Goal: Transaction & Acquisition: Purchase product/service

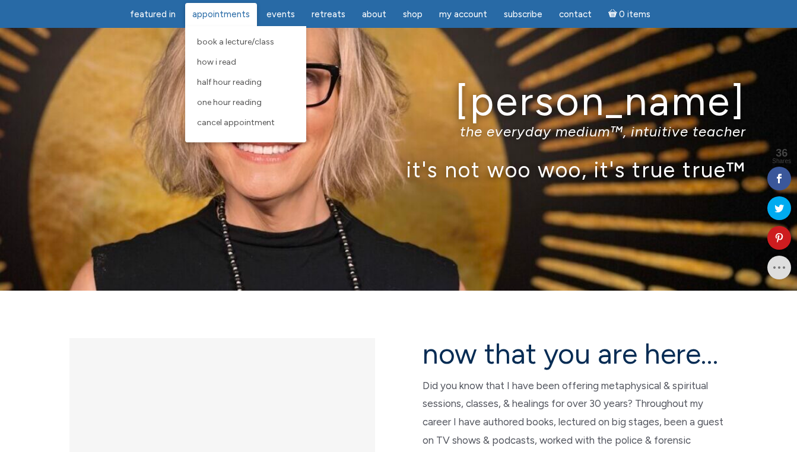
scroll to position [30, 0]
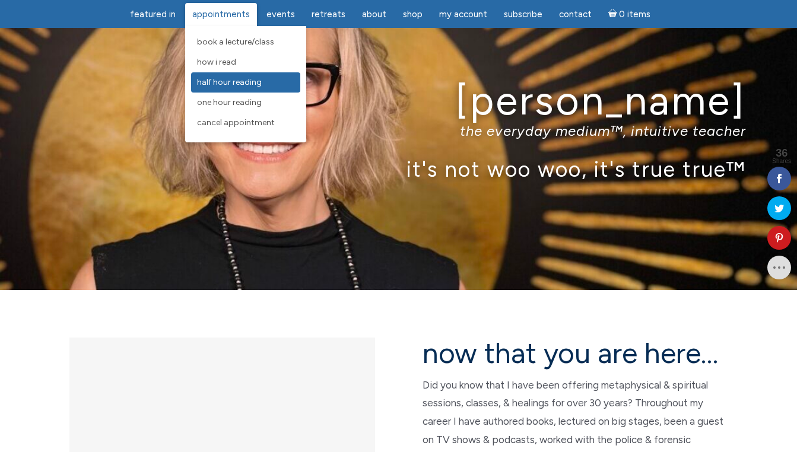
click at [224, 79] on span "Half Hour Reading" at bounding box center [229, 82] width 65 height 10
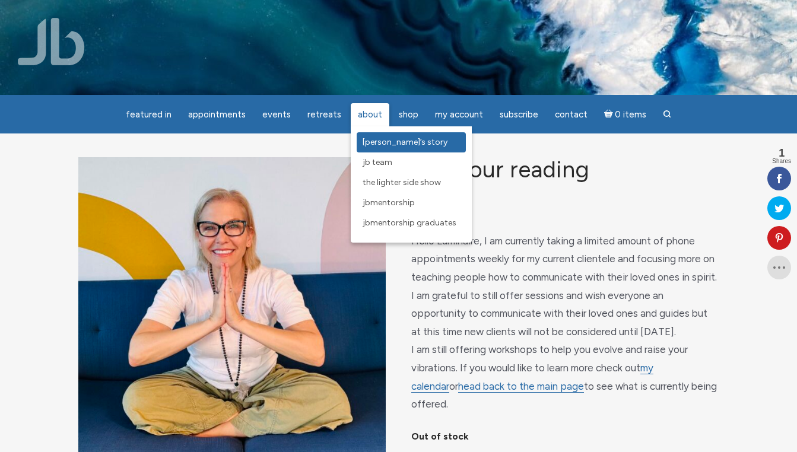
click at [367, 148] on link "[PERSON_NAME]’s Story" at bounding box center [411, 142] width 109 height 20
